Goal: Find specific page/section

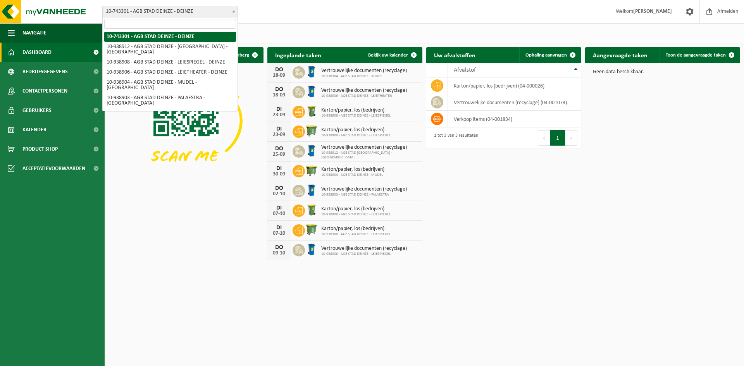
click at [179, 9] on span "10-743301 - AGB STAD DEINZE - DEINZE" at bounding box center [170, 11] width 135 height 11
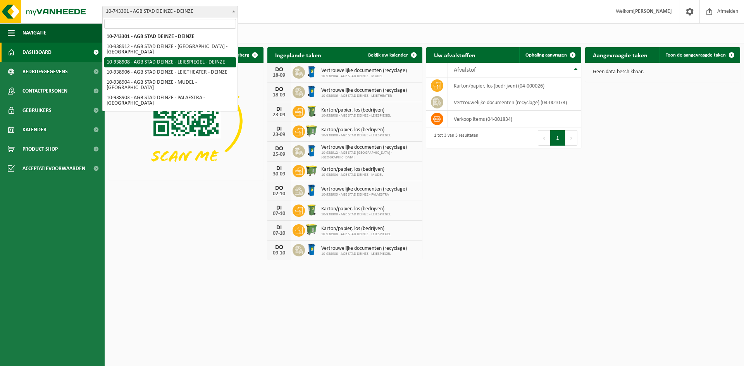
select select "138162"
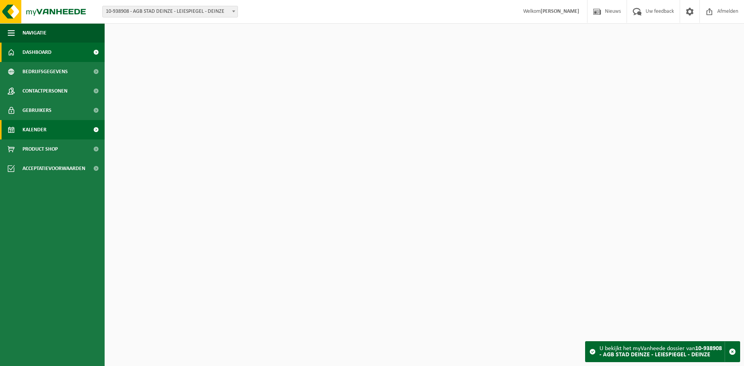
click at [51, 126] on link "Kalender" at bounding box center [52, 129] width 105 height 19
